Goal: Information Seeking & Learning: Learn about a topic

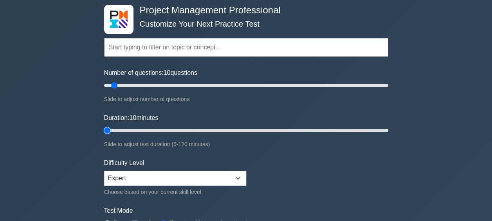
type input "5"
click at [107, 130] on input "Duration: 10 minutes" at bounding box center [246, 130] width 284 height 9
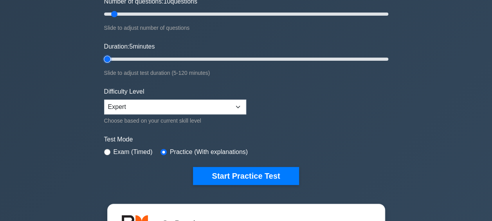
scroll to position [196, 0]
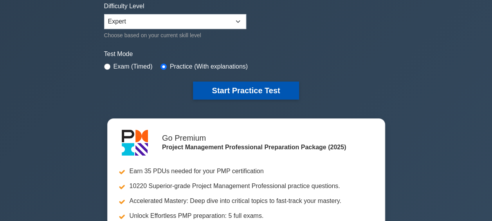
click at [248, 90] on button "Start Practice Test" at bounding box center [246, 90] width 106 height 18
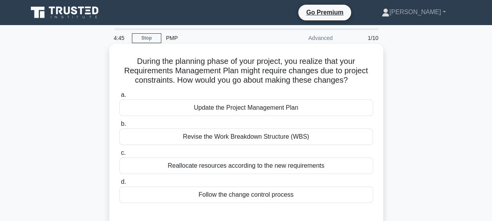
scroll to position [39, 0]
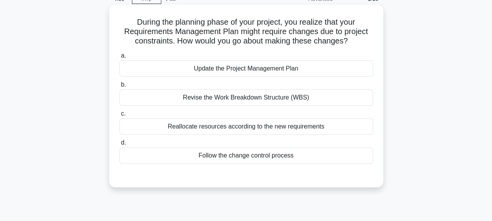
click at [244, 159] on div "Follow the change control process" at bounding box center [245, 155] width 253 height 16
click at [119, 145] on input "d. Follow the change control process" at bounding box center [119, 142] width 0 height 5
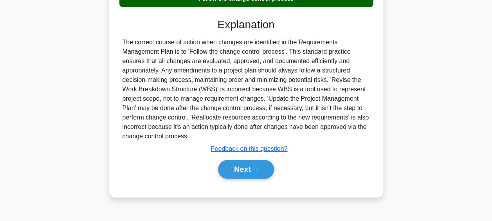
scroll to position [202, 0]
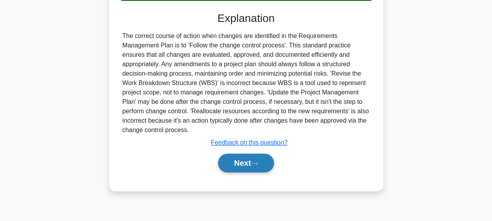
click at [245, 161] on button "Next" at bounding box center [246, 162] width 56 height 19
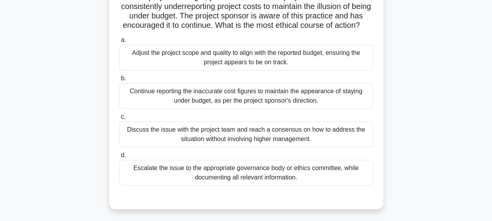
scroll to position [78, 0]
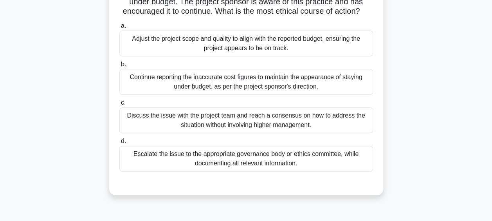
click at [242, 129] on div "Discuss the issue with the project team and reach a consensus on how to address…" at bounding box center [245, 120] width 253 height 26
click at [119, 105] on input "c. Discuss the issue with the project team and reach a consensus on how to addr…" at bounding box center [119, 102] width 0 height 5
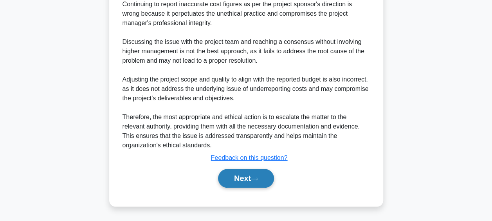
click at [242, 170] on button "Next" at bounding box center [246, 178] width 56 height 19
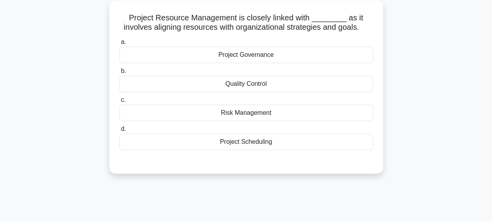
scroll to position [6, 0]
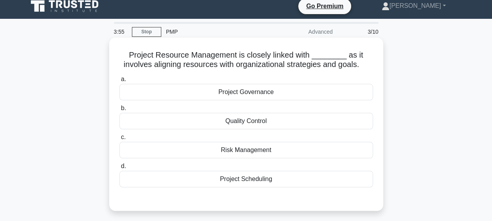
click at [244, 179] on div "Project Scheduling" at bounding box center [245, 178] width 253 height 16
click at [119, 169] on input "d. Project Scheduling" at bounding box center [119, 165] width 0 height 5
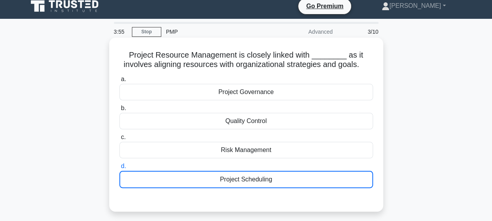
click at [243, 180] on div "Project Scheduling" at bounding box center [245, 178] width 253 height 17
click at [119, 169] on input "d. Project Scheduling" at bounding box center [119, 165] width 0 height 5
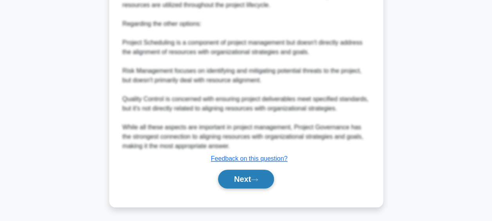
click at [241, 179] on button "Next" at bounding box center [246, 178] width 56 height 19
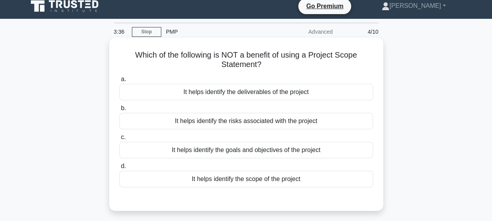
click at [257, 122] on div "It helps identify the risks associated with the project" at bounding box center [245, 121] width 253 height 16
click at [119, 111] on input "b. It helps identify the risks associated with the project" at bounding box center [119, 108] width 0 height 5
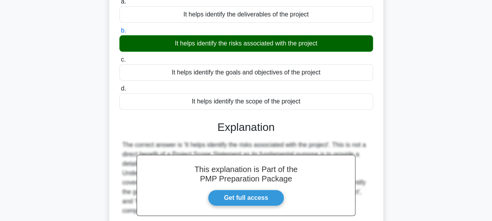
scroll to position [202, 0]
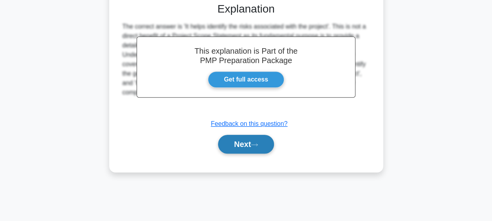
click at [245, 145] on button "Next" at bounding box center [246, 144] width 56 height 19
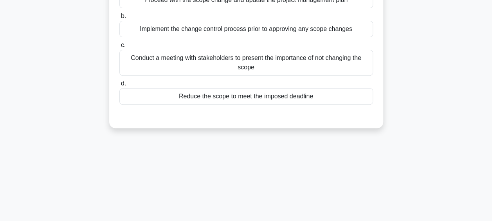
scroll to position [45, 0]
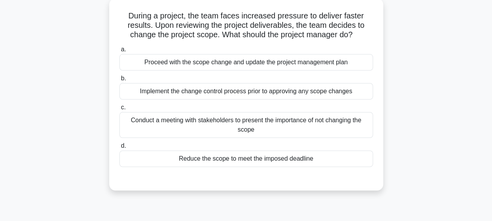
click at [233, 91] on div "Implement the change control process prior to approving any scope changes" at bounding box center [245, 91] width 253 height 16
click at [119, 81] on input "b. Implement the change control process prior to approving any scope changes" at bounding box center [119, 78] width 0 height 5
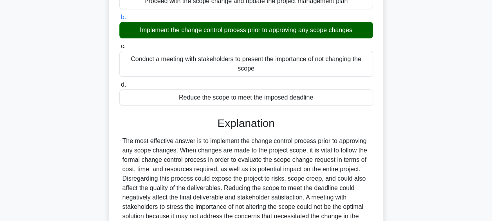
scroll to position [202, 0]
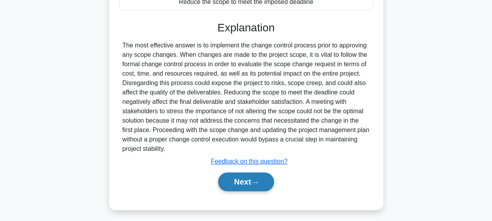
click at [238, 181] on button "Next" at bounding box center [246, 181] width 56 height 19
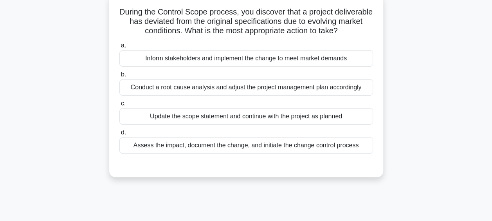
scroll to position [6, 0]
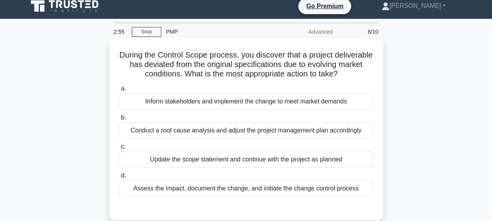
click at [261, 196] on div "Assess the impact, document the change, and initiate the change control process" at bounding box center [245, 188] width 253 height 16
click at [119, 178] on input "d. Assess the impact, document the change, and initiate the change control proc…" at bounding box center [119, 175] width 0 height 5
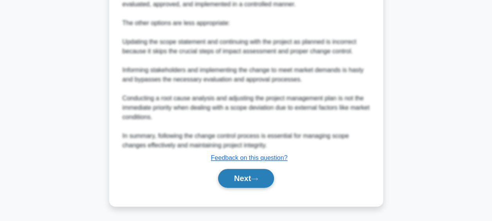
click at [246, 174] on button "Next" at bounding box center [246, 178] width 56 height 19
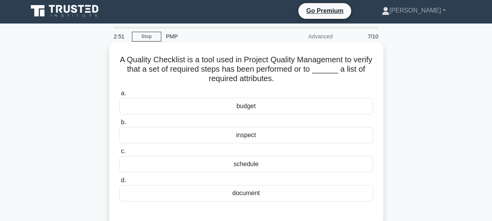
scroll to position [0, 0]
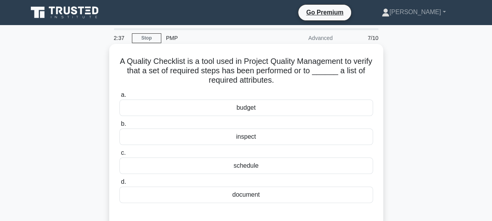
click at [251, 168] on div "schedule" at bounding box center [245, 165] width 253 height 16
click at [119, 155] on input "c. schedule" at bounding box center [119, 152] width 0 height 5
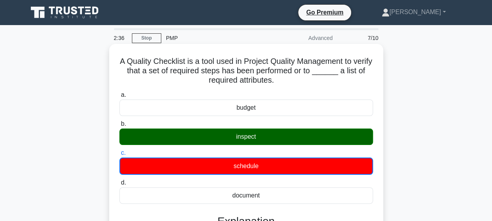
scroll to position [156, 0]
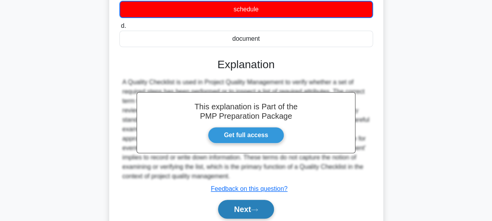
click at [242, 216] on button "Next" at bounding box center [246, 208] width 56 height 19
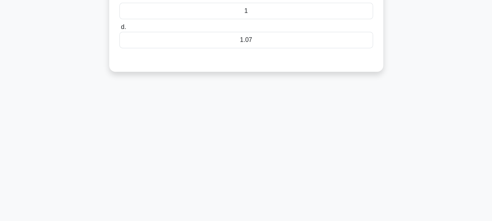
scroll to position [39, 0]
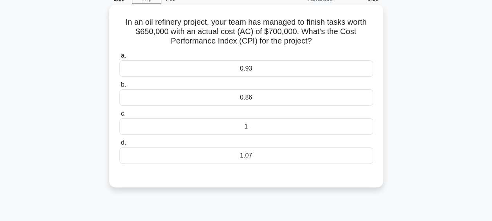
click at [239, 96] on div "0.86" at bounding box center [245, 97] width 253 height 16
click at [119, 87] on input "b. 0.86" at bounding box center [119, 84] width 0 height 5
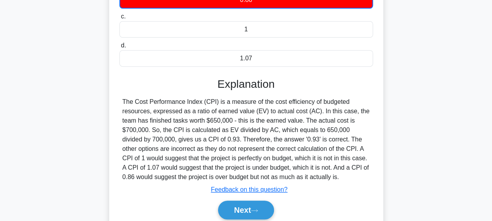
scroll to position [156, 0]
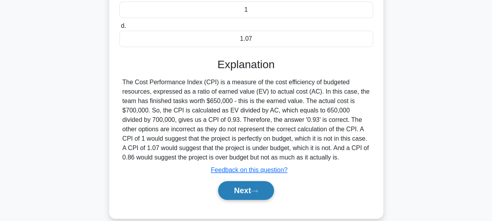
click at [246, 190] on button "Next" at bounding box center [246, 190] width 56 height 19
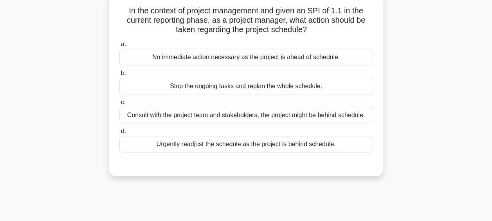
scroll to position [39, 0]
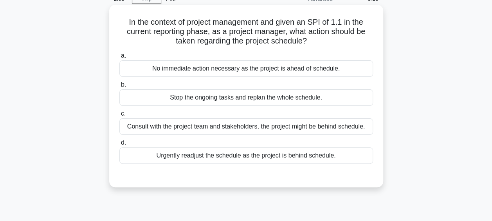
click at [261, 128] on div "Consult with the project team and stakeholders, the project might be behind sch…" at bounding box center [245, 126] width 253 height 16
click at [119, 116] on input "c. Consult with the project team and stakeholders, the project might be behind …" at bounding box center [119, 113] width 0 height 5
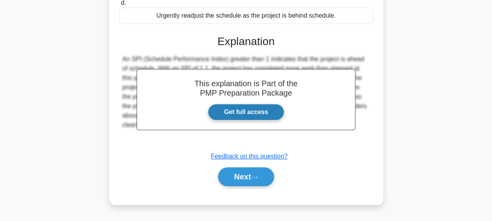
scroll to position [196, 0]
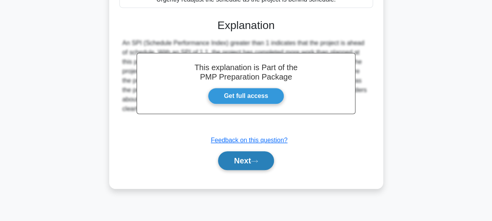
click at [244, 161] on button "Next" at bounding box center [246, 160] width 56 height 19
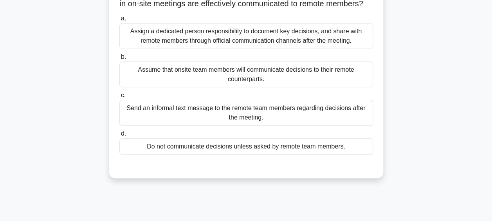
scroll to position [39, 0]
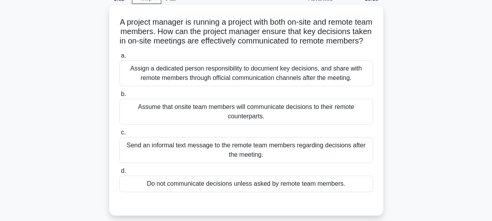
click at [226, 81] on div "Assign a dedicated person responsibility to document key decisions, and share w…" at bounding box center [245, 73] width 253 height 26
click at [119, 58] on input "a. Assign a dedicated person responsibility to document key decisions, and shar…" at bounding box center [119, 55] width 0 height 5
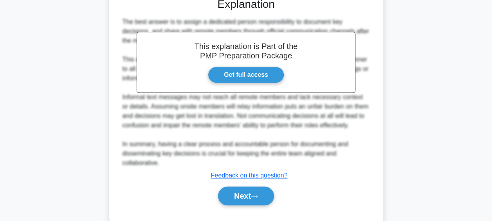
scroll to position [270, 0]
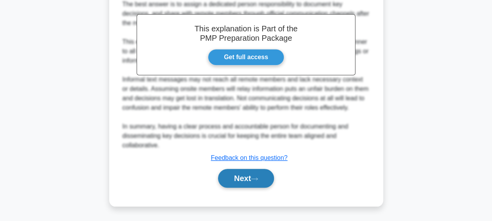
click at [248, 183] on button "Next" at bounding box center [246, 178] width 56 height 19
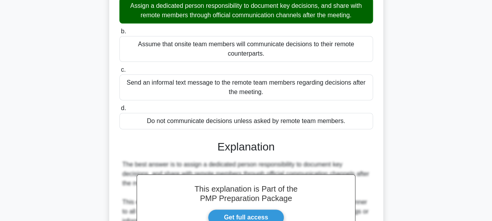
scroll to position [35, 0]
